Goal: Complete application form

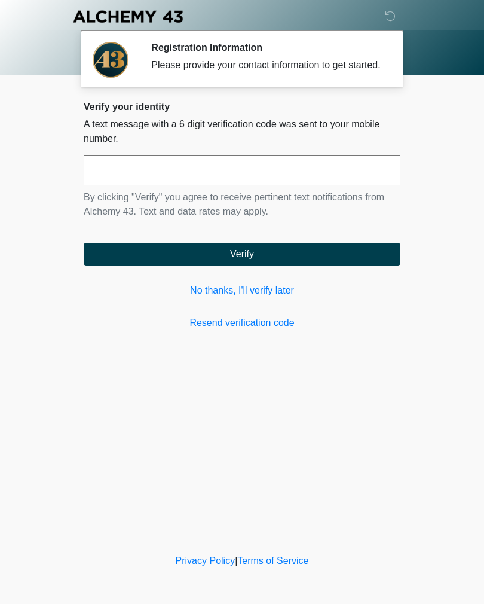
click at [276, 183] on input "text" at bounding box center [242, 170] width 317 height 30
type input "******"
click at [323, 265] on button "Verify" at bounding box center [242, 254] width 317 height 23
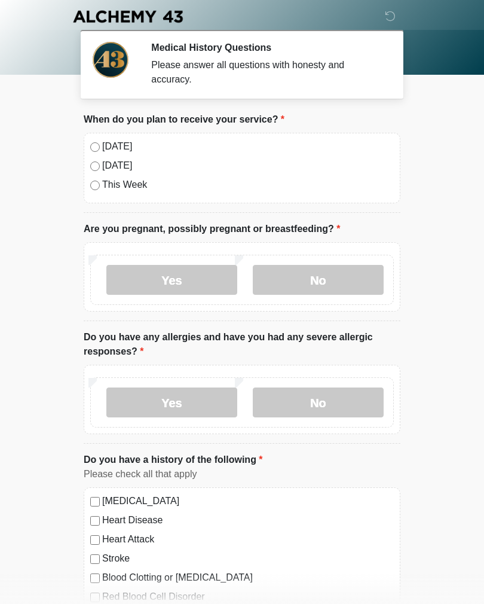
click at [115, 147] on label "Today" at bounding box center [248, 146] width 292 height 14
click at [350, 279] on label "No" at bounding box center [318, 280] width 131 height 30
click at [364, 390] on label "No" at bounding box center [318, 402] width 131 height 30
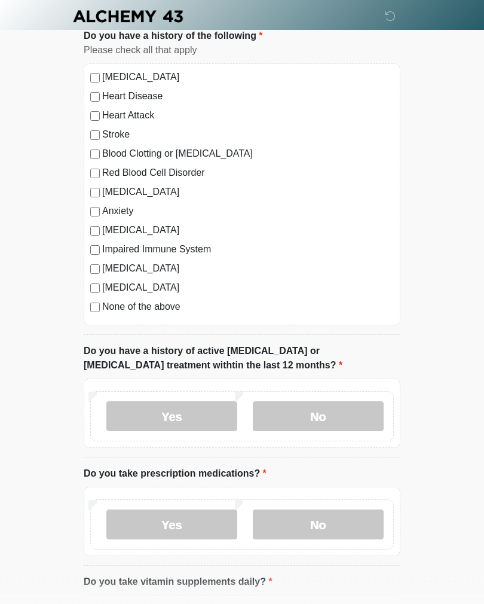
scroll to position [424, 0]
click at [362, 416] on label "No" at bounding box center [318, 416] width 131 height 30
click at [341, 531] on label "No" at bounding box center [318, 524] width 131 height 30
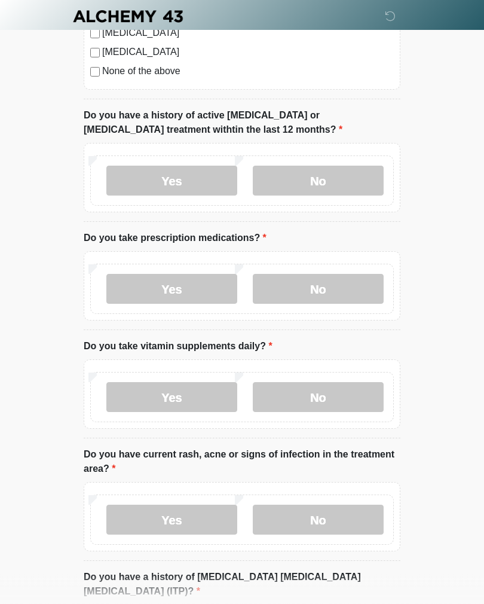
scroll to position [667, 0]
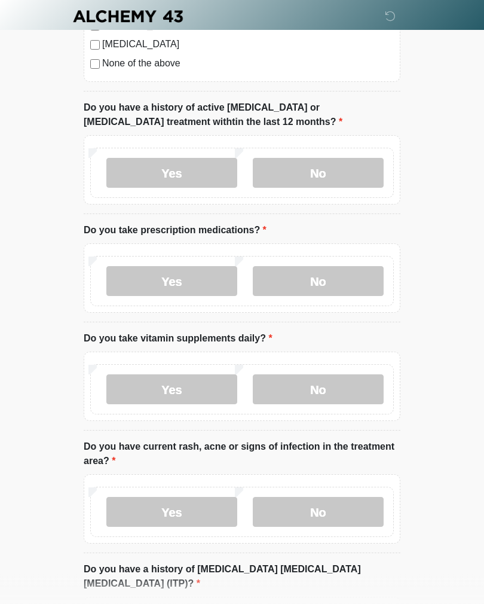
click at [200, 283] on label "Yes" at bounding box center [171, 282] width 131 height 30
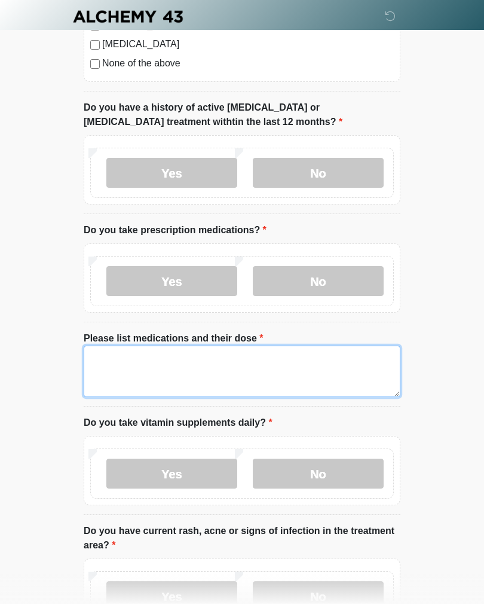
click at [337, 361] on textarea "Please list medications and their dose" at bounding box center [242, 371] width 317 height 51
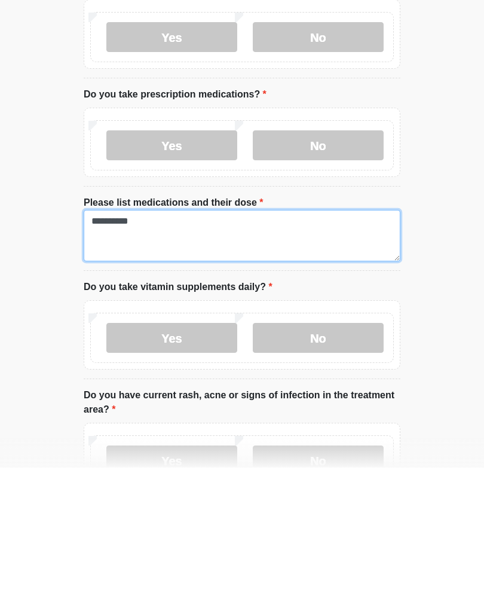
type textarea "*********"
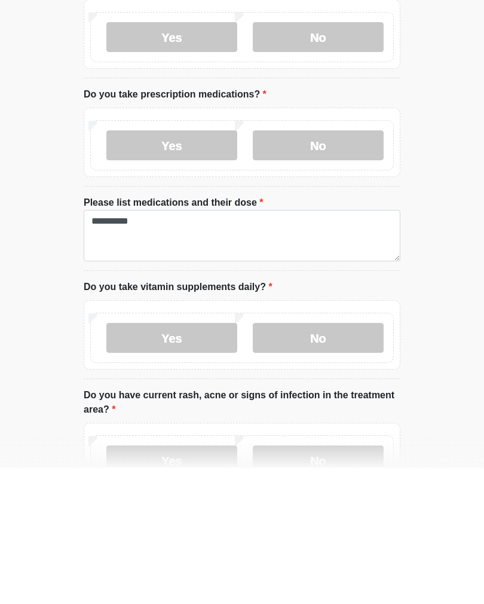
click at [344, 459] on label "No" at bounding box center [318, 474] width 131 height 30
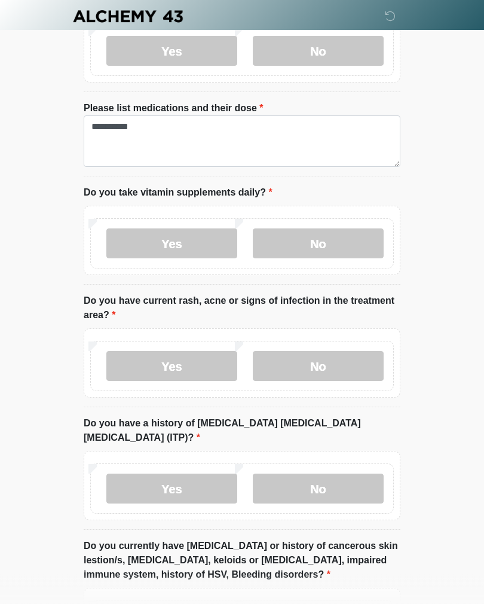
scroll to position [911, 0]
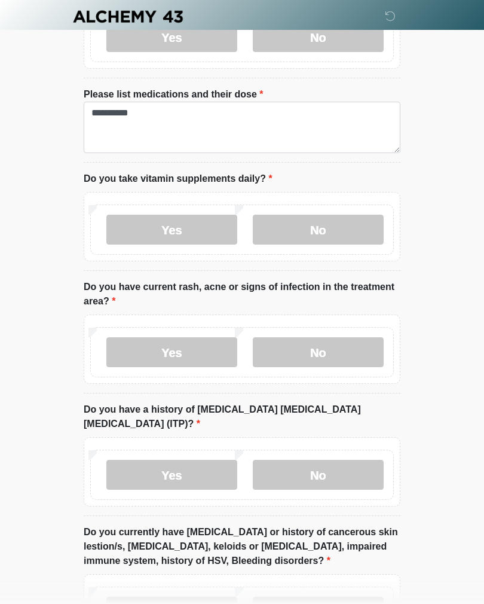
click at [354, 345] on label "No" at bounding box center [318, 352] width 131 height 30
click at [343, 460] on label "No" at bounding box center [318, 475] width 131 height 30
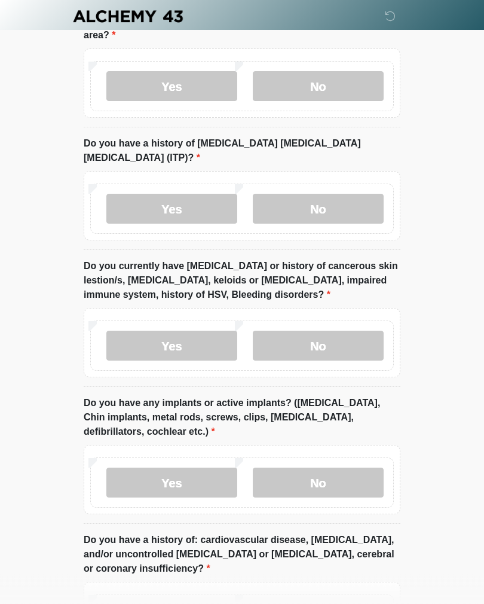
scroll to position [1177, 0]
click at [353, 331] on label "No" at bounding box center [318, 346] width 131 height 30
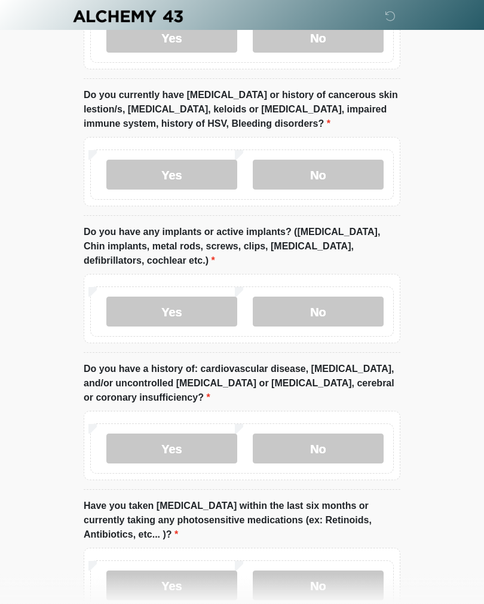
scroll to position [1352, 0]
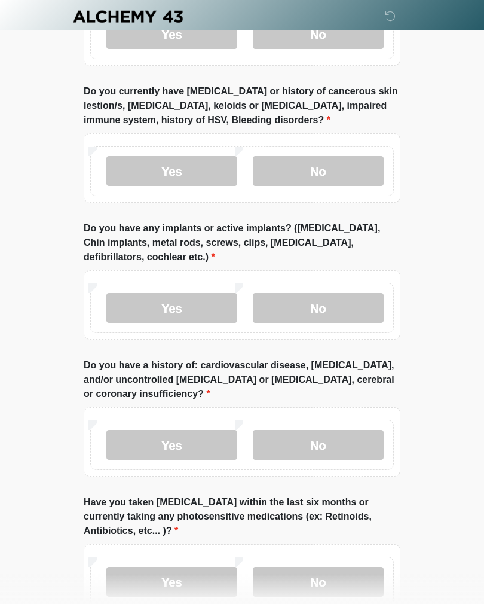
click at [356, 293] on label "No" at bounding box center [318, 308] width 131 height 30
click at [358, 430] on label "No" at bounding box center [318, 445] width 131 height 30
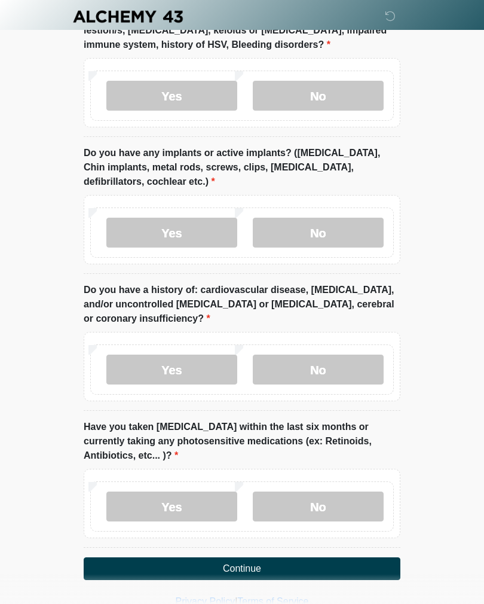
scroll to position [1431, 0]
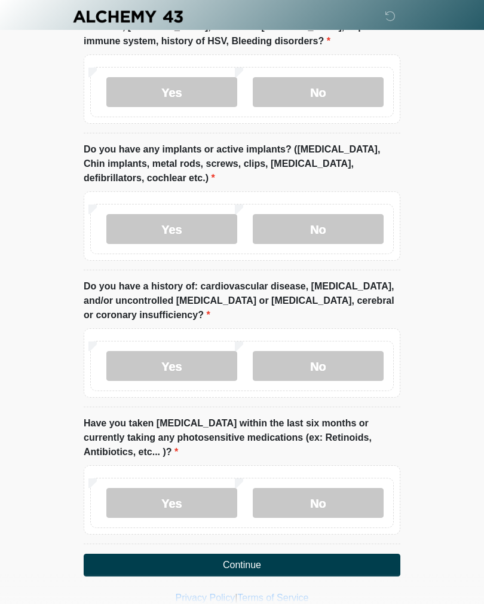
click at [362, 488] on label "No" at bounding box center [318, 503] width 131 height 30
click at [354, 554] on button "Continue" at bounding box center [242, 565] width 317 height 23
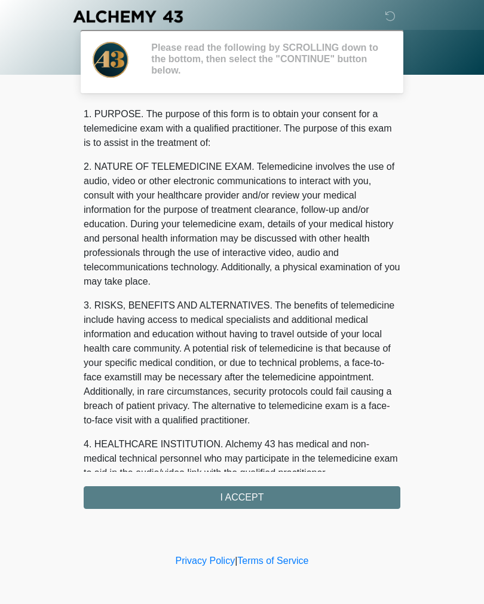
scroll to position [0, 0]
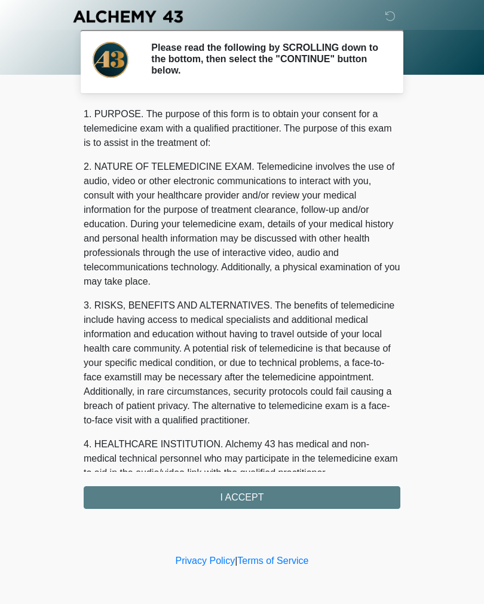
click at [305, 500] on div "1. PURPOSE. The purpose of this form is to obtain your consent for a telemedici…" at bounding box center [242, 308] width 317 height 402
click at [366, 497] on div "1. PURPOSE. The purpose of this form is to obtain your consent for a telemedici…" at bounding box center [242, 308] width 317 height 402
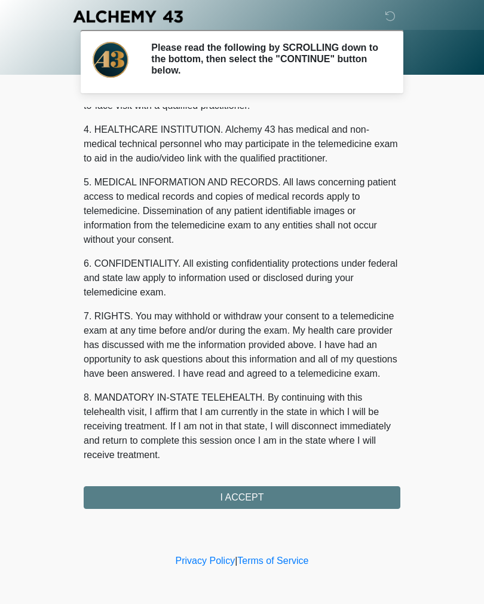
click at [313, 498] on div "1. PURPOSE. The purpose of this form is to obtain your consent for a telemedici…" at bounding box center [242, 308] width 317 height 402
click at [265, 500] on button "I ACCEPT" at bounding box center [242, 497] width 317 height 23
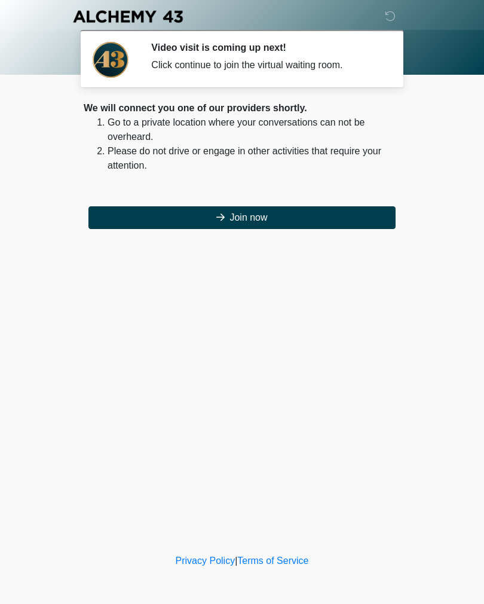
click at [342, 212] on button "Join now" at bounding box center [241, 217] width 307 height 23
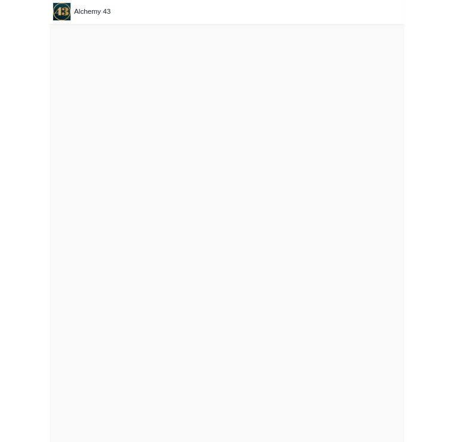
scroll to position [4, 0]
